Goal: Task Accomplishment & Management: Complete application form

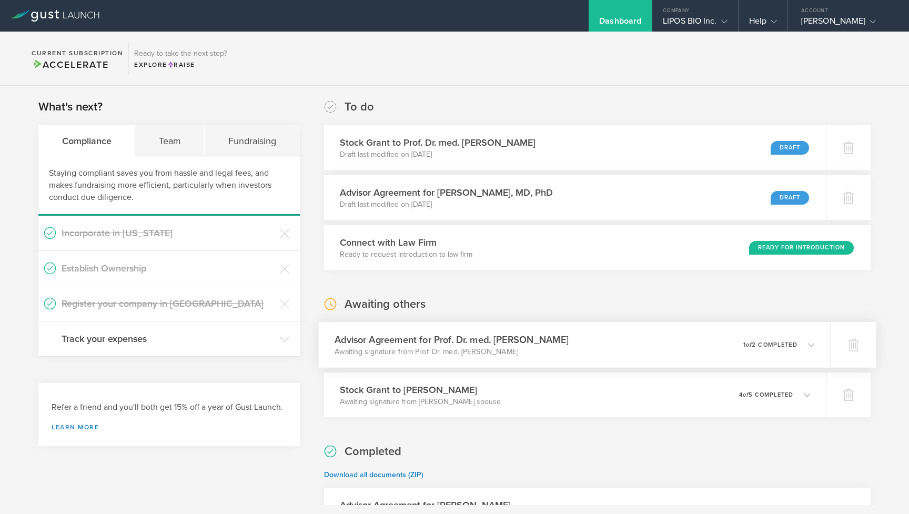
click at [797, 346] on p "1 of 2 completed" at bounding box center [770, 345] width 54 height 6
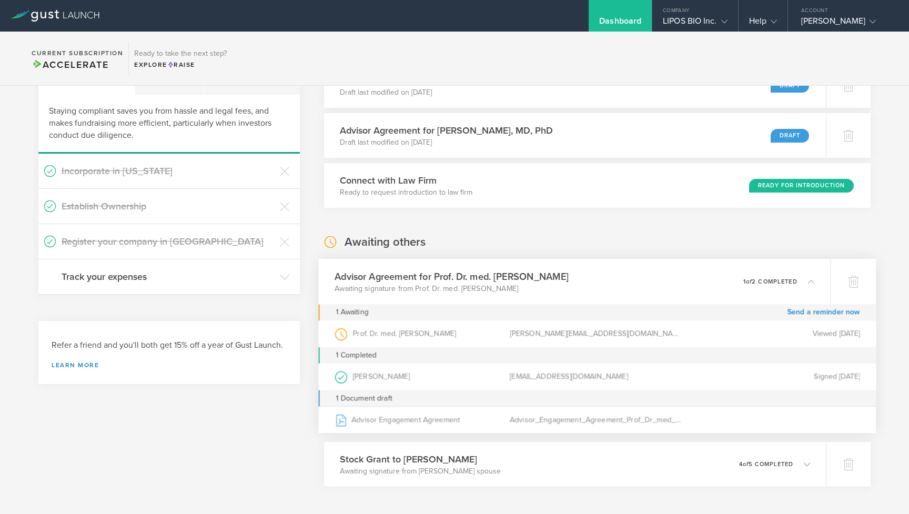
scroll to position [66, 0]
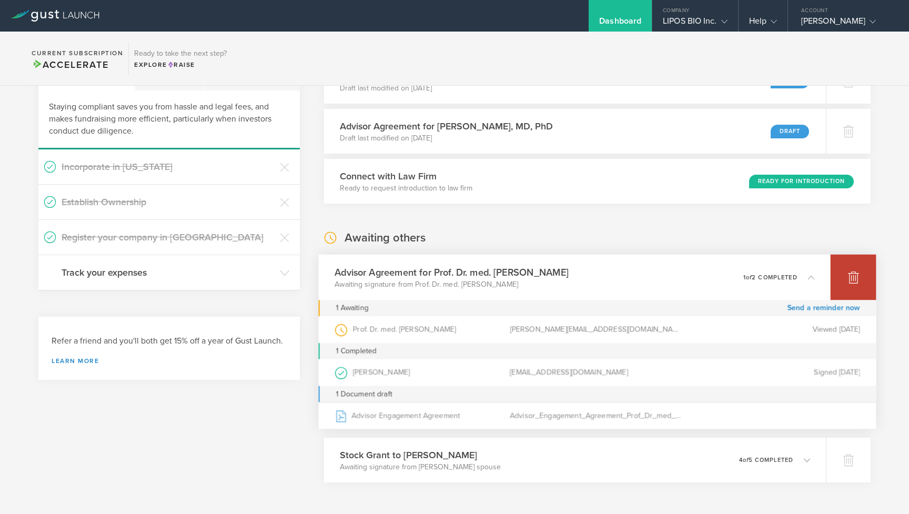
click at [851, 281] on icon at bounding box center [853, 278] width 11 height 10
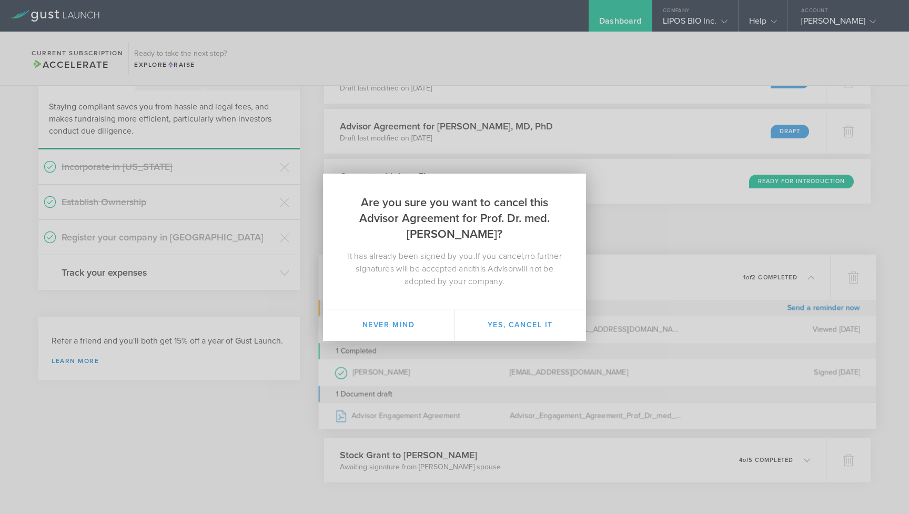
drag, startPoint x: 482, startPoint y: 217, endPoint x: 491, endPoint y: 235, distance: 19.5
click at [491, 235] on h2 "Are you sure you want to cancel this Advisor Agreement for Prof. Dr. med. Adria…" at bounding box center [454, 212] width 263 height 76
copy h2 "Prof. Dr. med. [PERSON_NAME]"
click at [488, 323] on button "Yes, cancel it" at bounding box center [519, 325] width 131 height 32
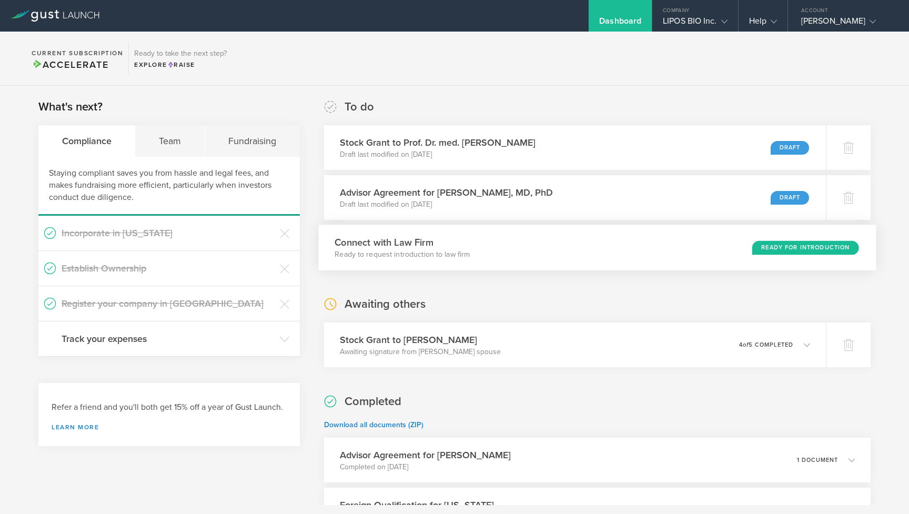
scroll to position [0, 0]
click at [847, 162] on div at bounding box center [853, 148] width 46 height 46
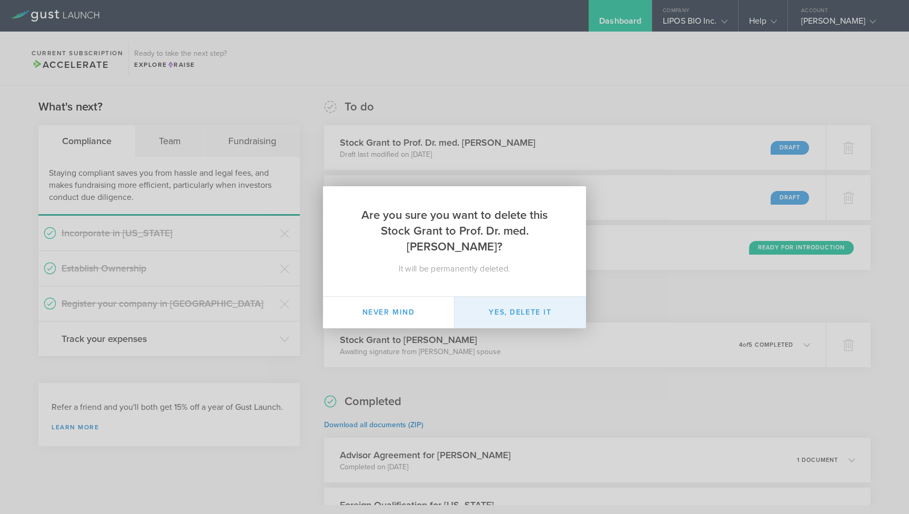
click at [502, 311] on button "Yes, delete it" at bounding box center [519, 313] width 131 height 32
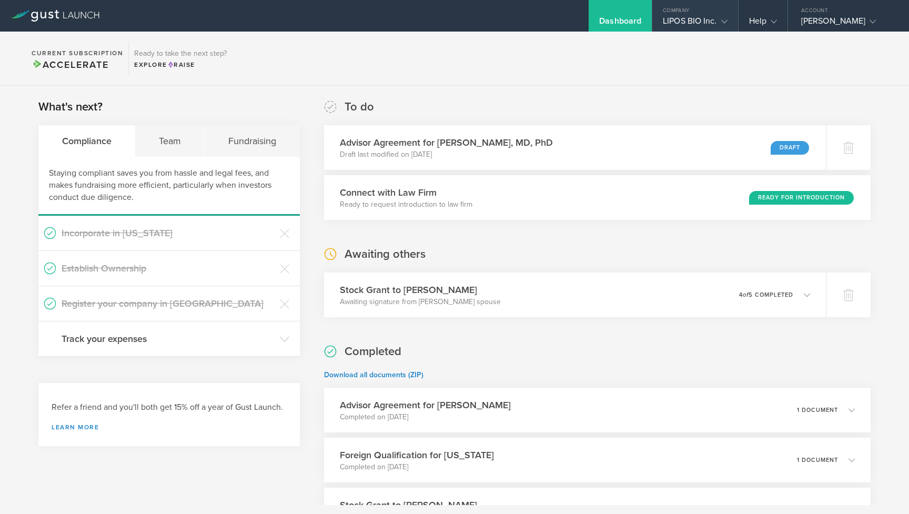
click at [715, 15] on div "Company" at bounding box center [694, 8] width 85 height 16
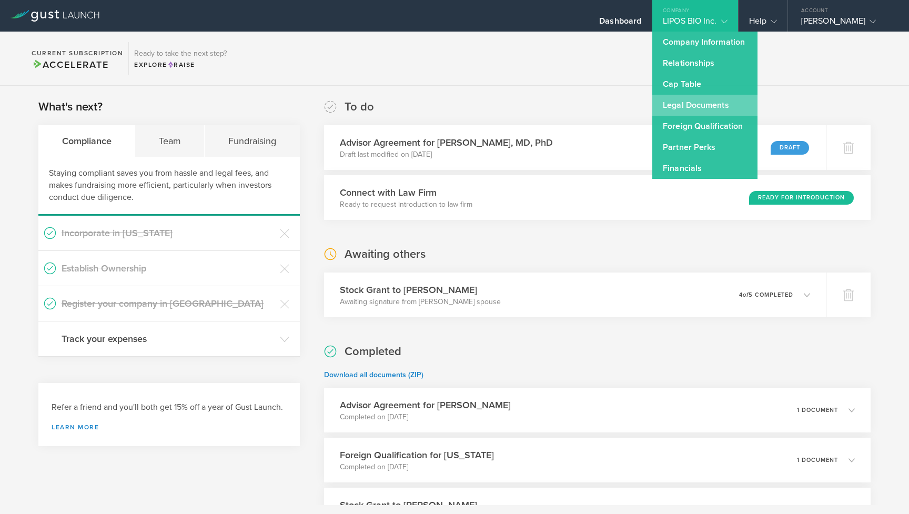
click at [702, 105] on link "Legal Documents" at bounding box center [704, 105] width 105 height 21
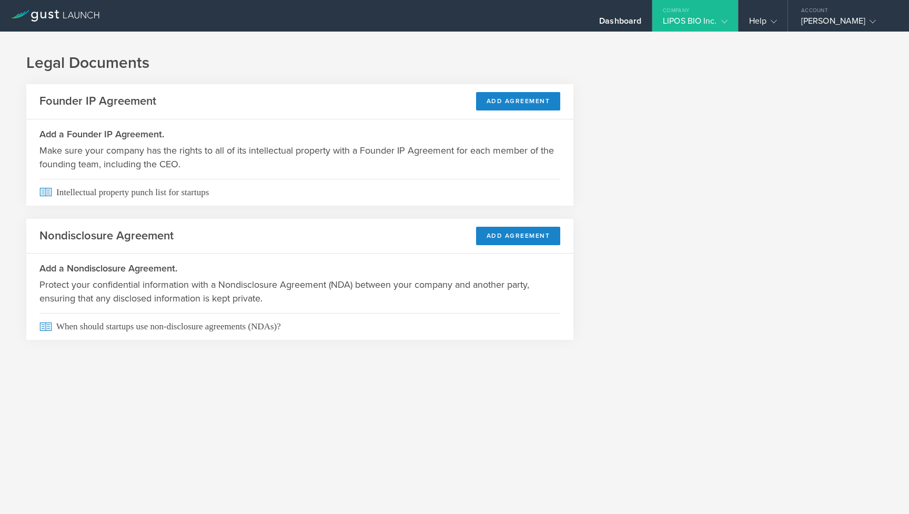
click at [717, 27] on div "LIPOS BIO Inc." at bounding box center [695, 24] width 64 height 16
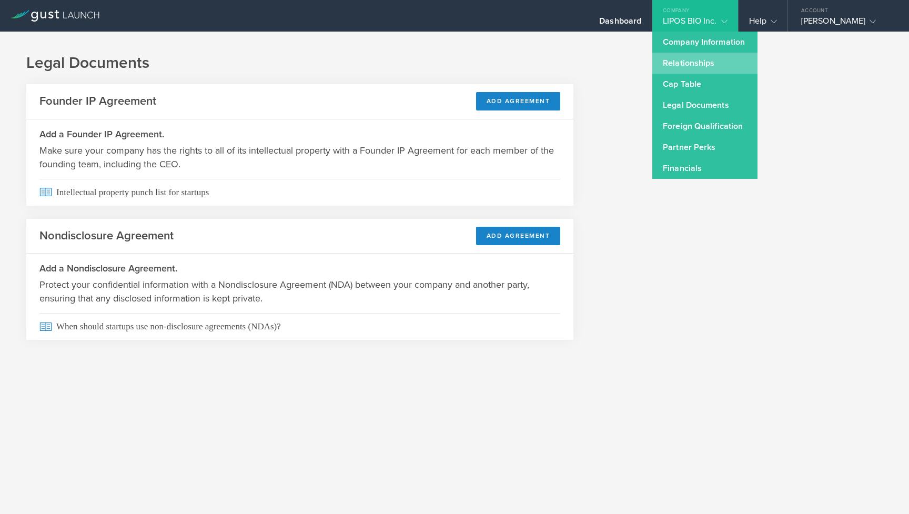
click at [701, 63] on link "Relationships" at bounding box center [704, 63] width 105 height 21
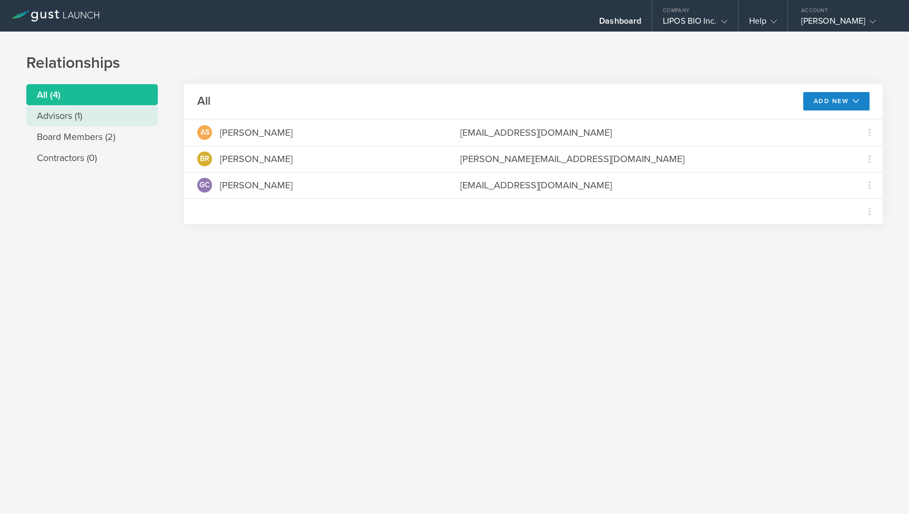
click at [93, 116] on li "Advisors (1)" at bounding box center [91, 115] width 131 height 21
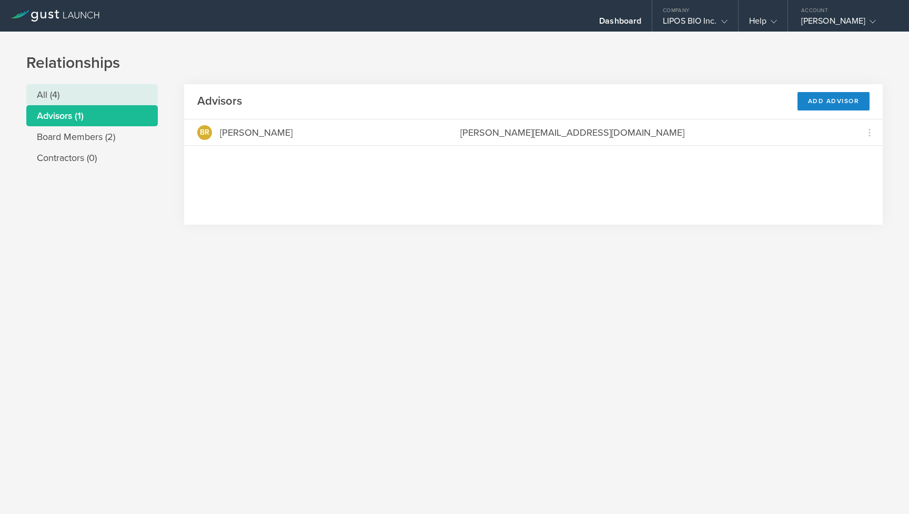
click at [100, 90] on li "All (4)" at bounding box center [91, 94] width 131 height 21
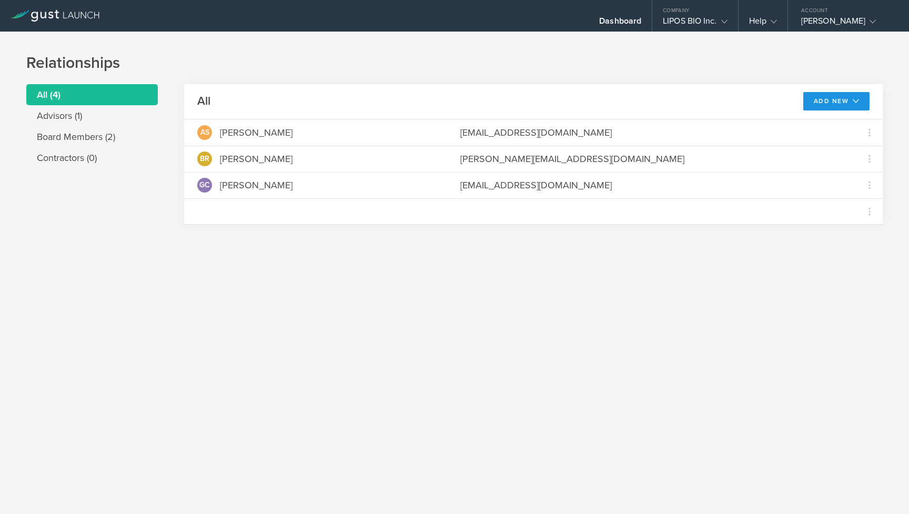
click at [828, 98] on button "Add New" at bounding box center [836, 101] width 67 height 18
click at [825, 129] on li "Add advisor" at bounding box center [831, 125] width 67 height 21
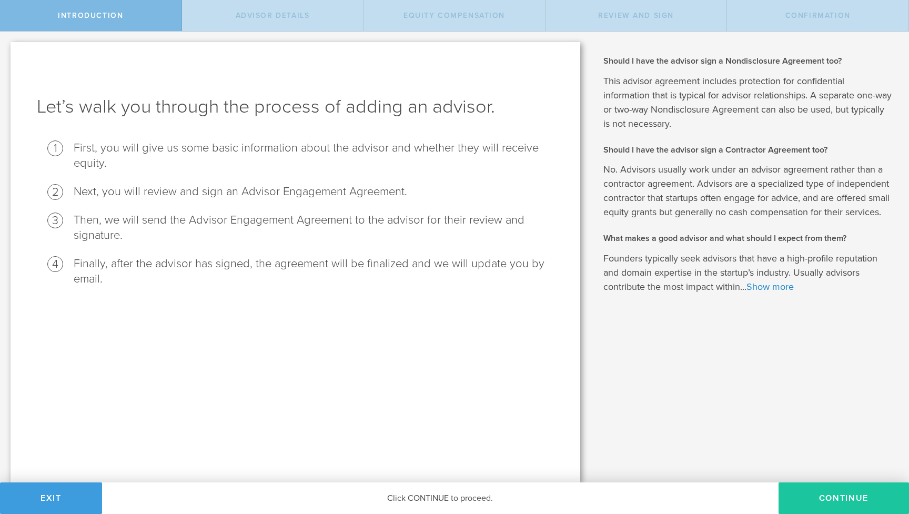
click at [822, 499] on button "Continue" at bounding box center [843, 498] width 130 height 32
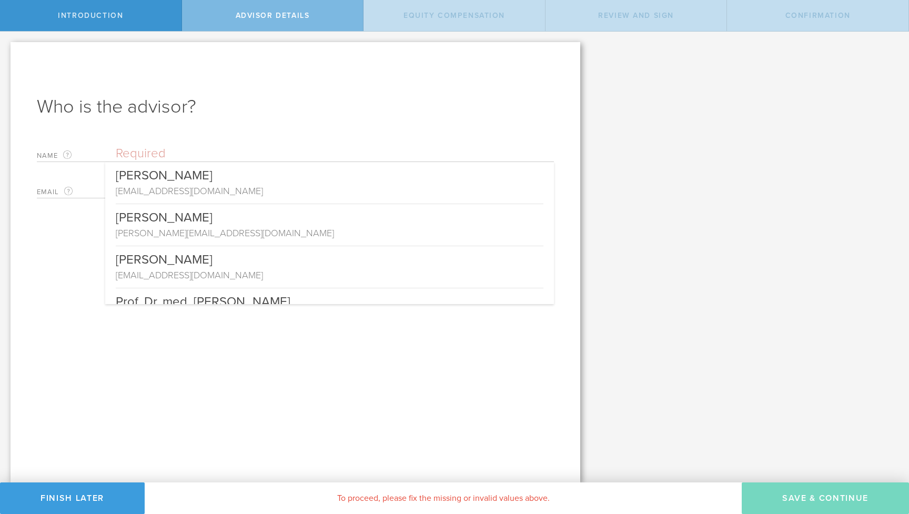
paste input "Prof. Dr. med. [PERSON_NAME]"
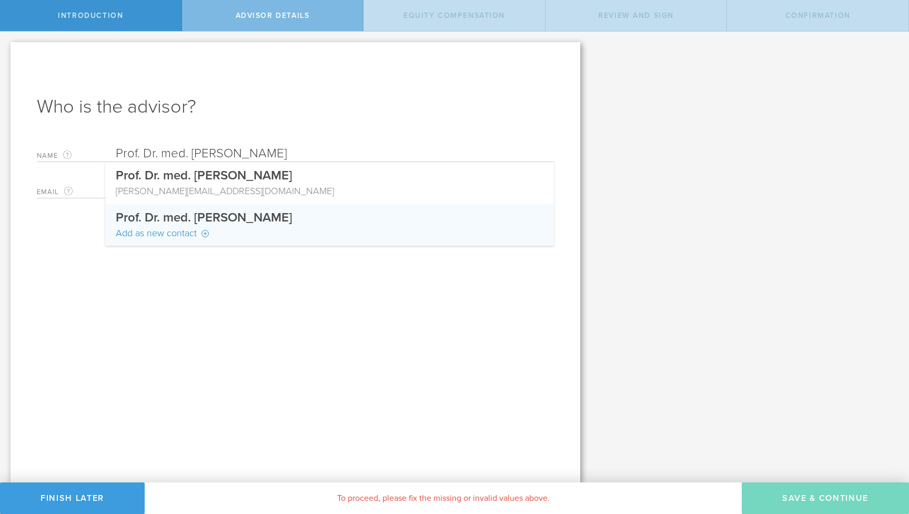
type input "Prof. Dr. med. [PERSON_NAME]"
click at [231, 226] on div "Prof. Dr. med. [PERSON_NAME]" at bounding box center [330, 215] width 428 height 23
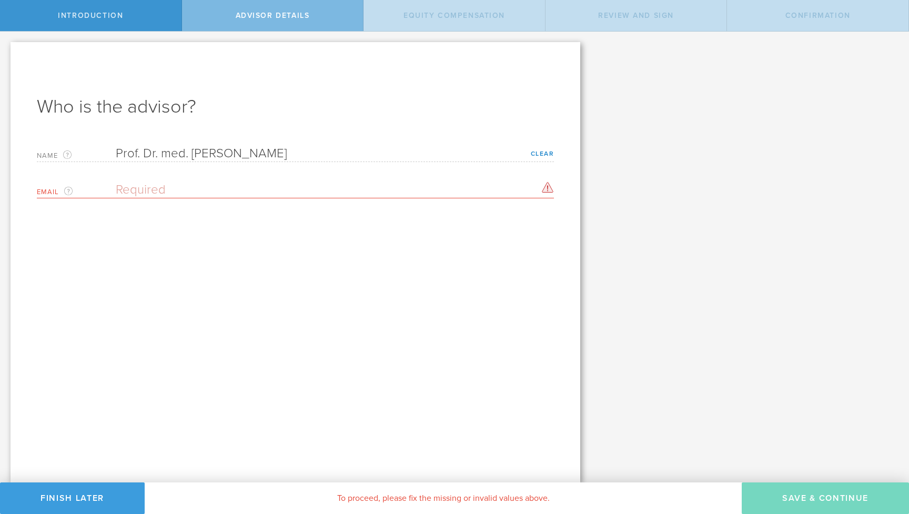
paste input "Adrianoaguzzi@bluewin.ch"
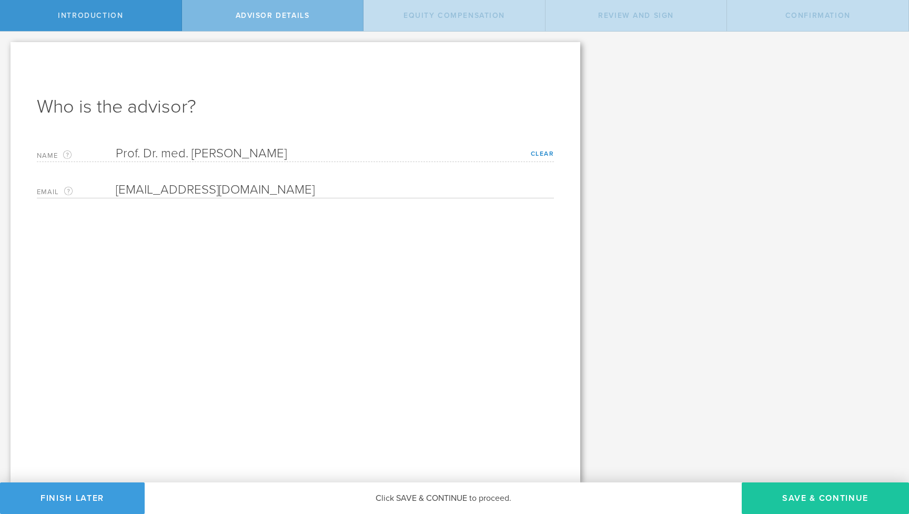
type input "Adrianoaguzzi@bluewin.ch"
click at [793, 495] on button "Save & Continue" at bounding box center [825, 498] width 167 height 32
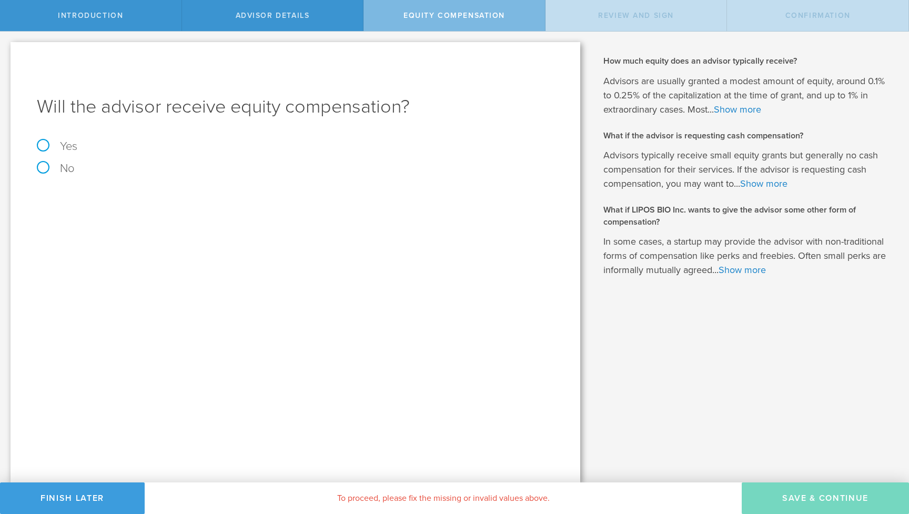
click at [59, 149] on label "Yes" at bounding box center [295, 146] width 517 height 12
click at [7, 48] on input "Yes" at bounding box center [3, 40] width 7 height 17
radio input "true"
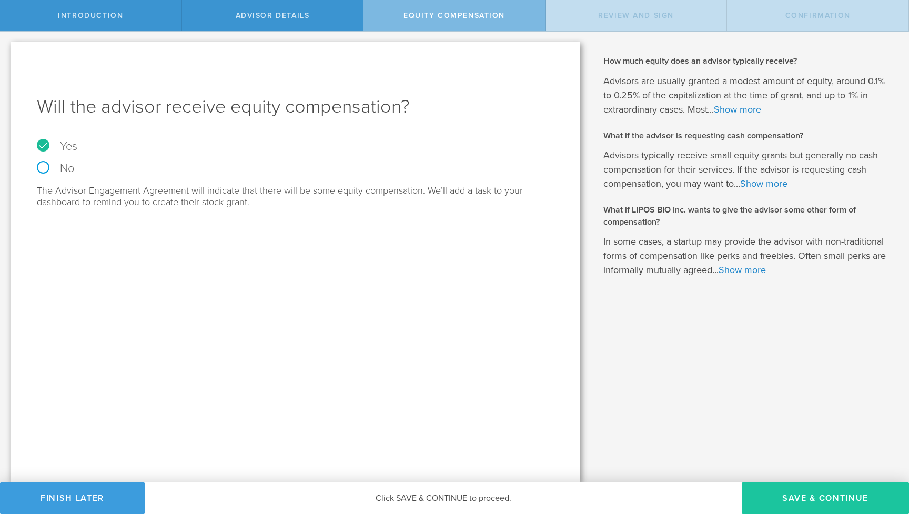
click at [786, 501] on button "Save & Continue" at bounding box center [825, 498] width 167 height 32
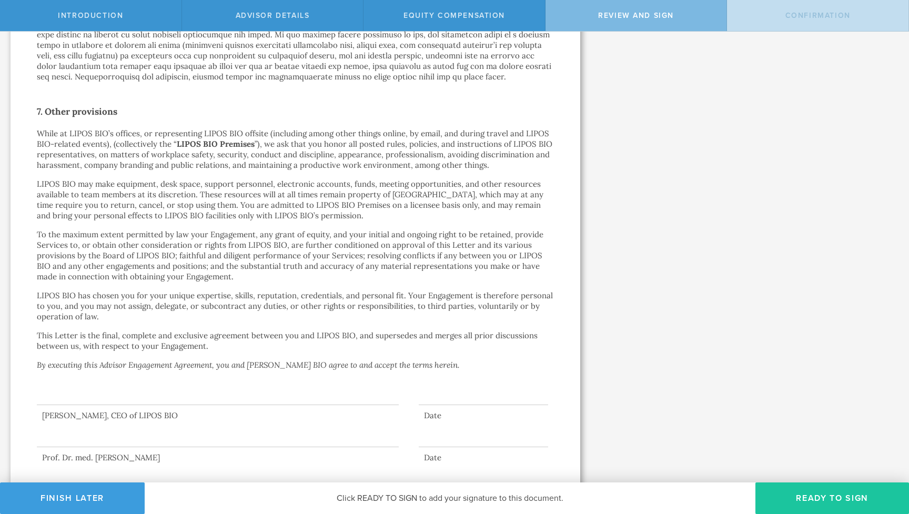
scroll to position [1465, 0]
click at [827, 506] on button "Ready to Sign" at bounding box center [832, 498] width 154 height 32
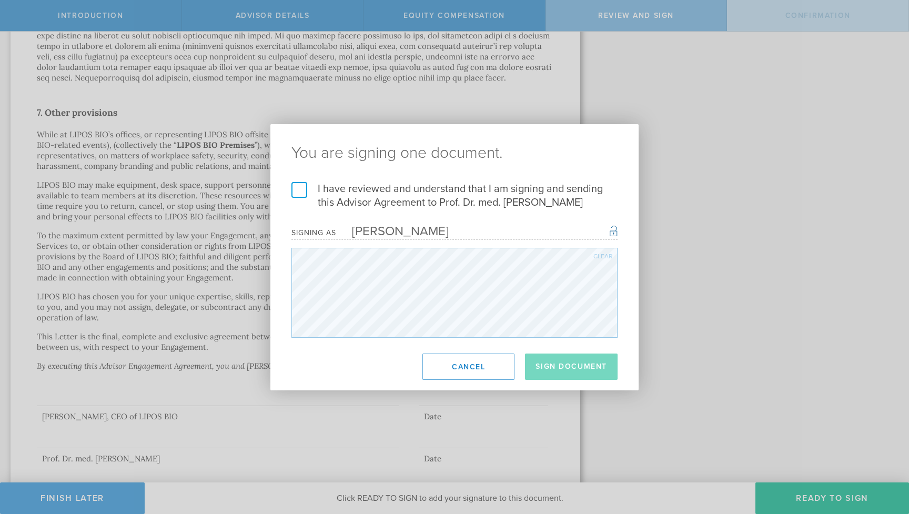
click at [353, 201] on label "I have reviewed and understand that I am signing and sending this Advisor Agree…" at bounding box center [454, 195] width 326 height 27
click at [0, 0] on input "I have reviewed and understand that I am signing and sending this Advisor Agree…" at bounding box center [0, 0] width 0 height 0
click at [556, 367] on button "Sign Document" at bounding box center [571, 366] width 93 height 26
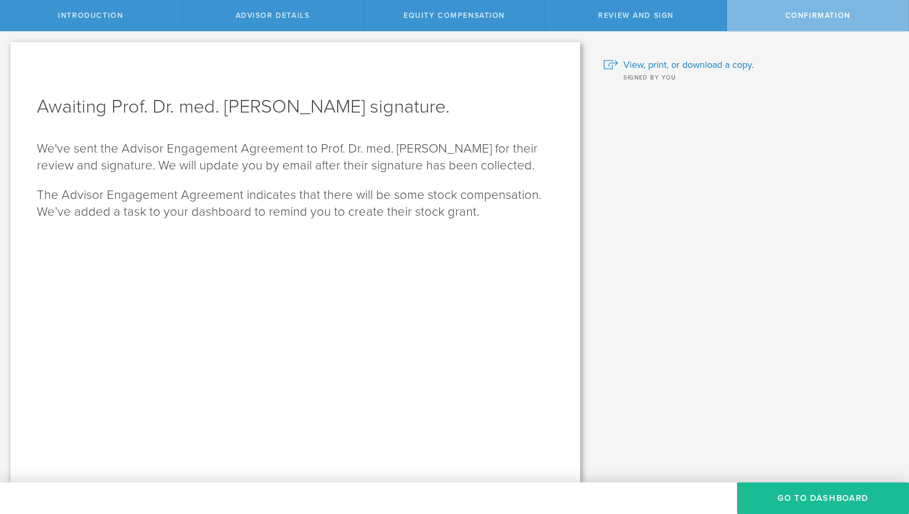
scroll to position [0, 0]
click at [712, 66] on span "View, print, or download a copy." at bounding box center [688, 65] width 130 height 14
click at [805, 495] on button "Go To Dashboard" at bounding box center [823, 498] width 172 height 32
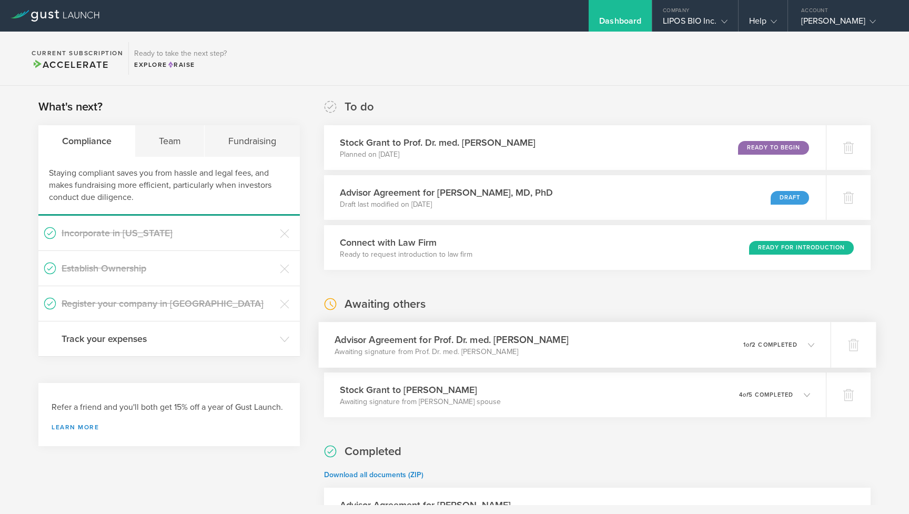
click at [561, 354] on p "Awaiting signature from Prof. Dr. med. [PERSON_NAME]" at bounding box center [451, 352] width 234 height 11
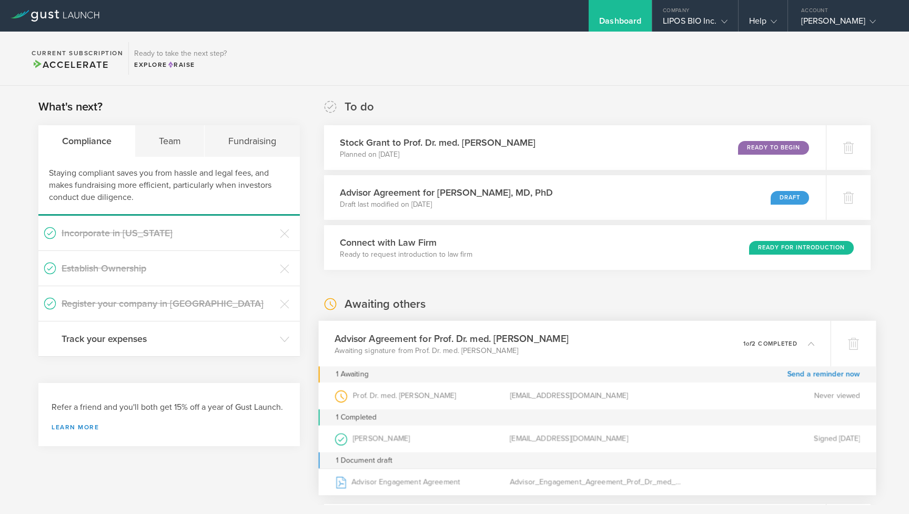
click at [562, 343] on div "Advisor Agreement for Prof. Dr. med. [PERSON_NAME] Awaiting signature from Prof…" at bounding box center [574, 344] width 512 height 46
